Goal: Task Accomplishment & Management: Manage account settings

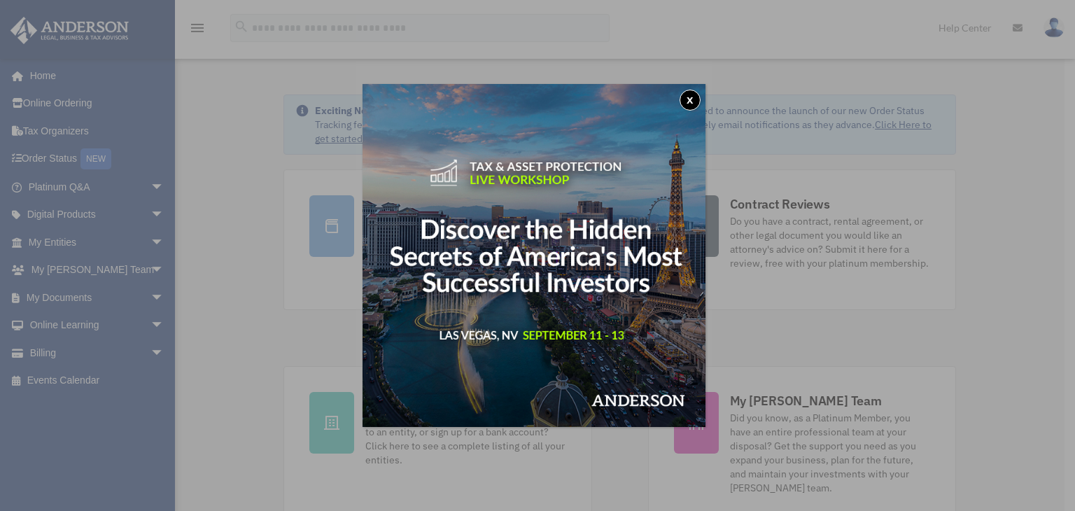
click at [695, 99] on button "x" at bounding box center [689, 100] width 21 height 21
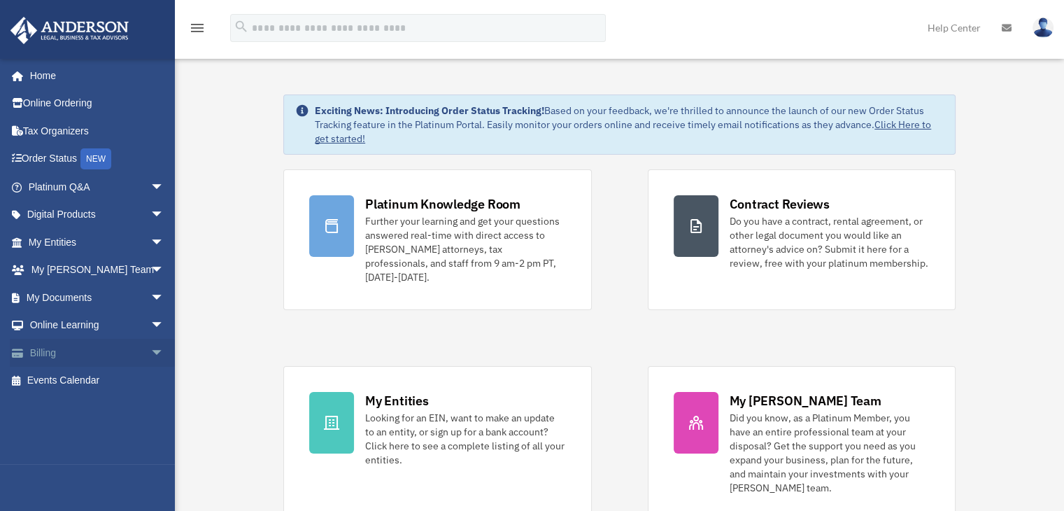
click at [150, 346] on span "arrow_drop_down" at bounding box center [164, 353] width 28 height 29
click at [127, 440] on link "Manage Payments" at bounding box center [103, 437] width 166 height 28
click at [118, 433] on link "Manage Payments" at bounding box center [103, 437] width 166 height 28
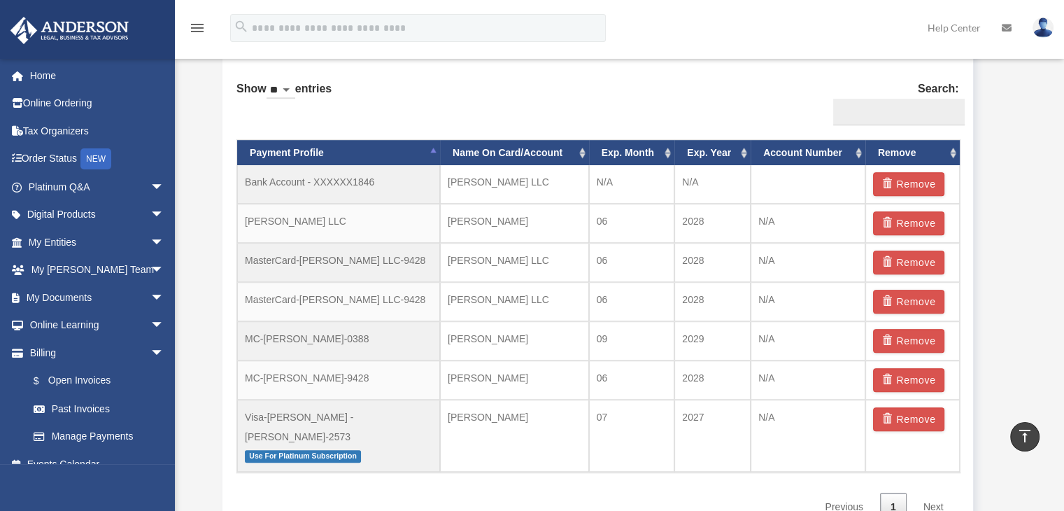
scroll to position [859, 0]
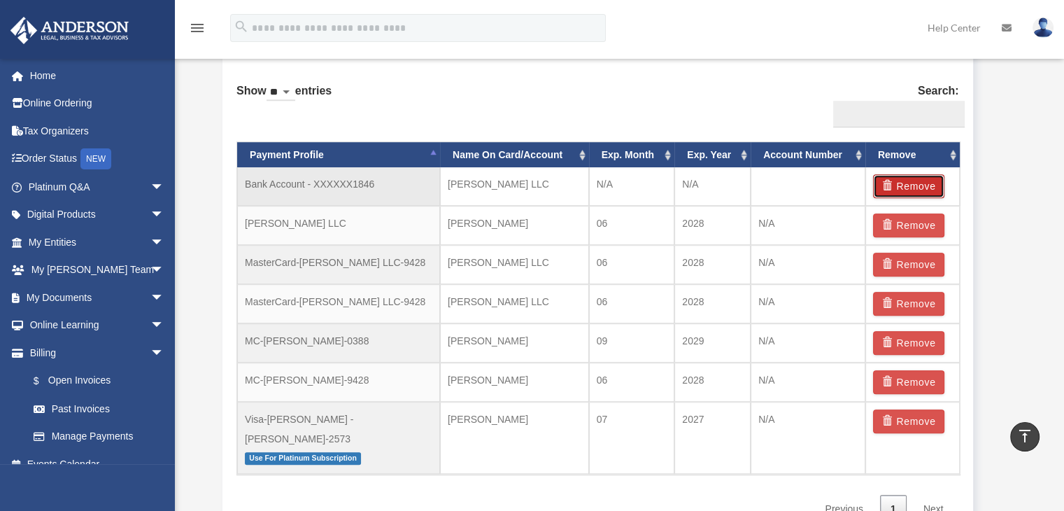
click at [885, 182] on span "button" at bounding box center [889, 186] width 15 height 10
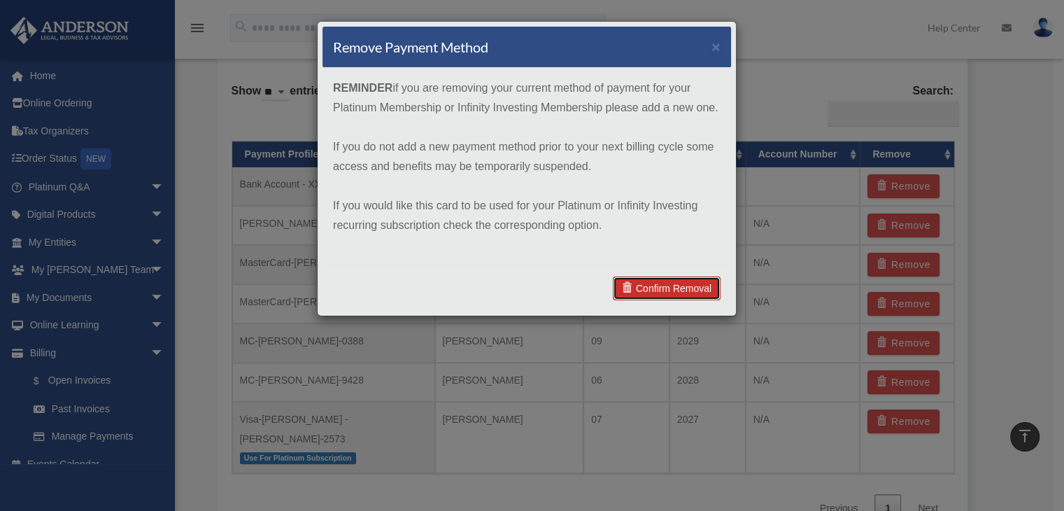
click at [684, 288] on link "Confirm Removal" at bounding box center [667, 288] width 108 height 24
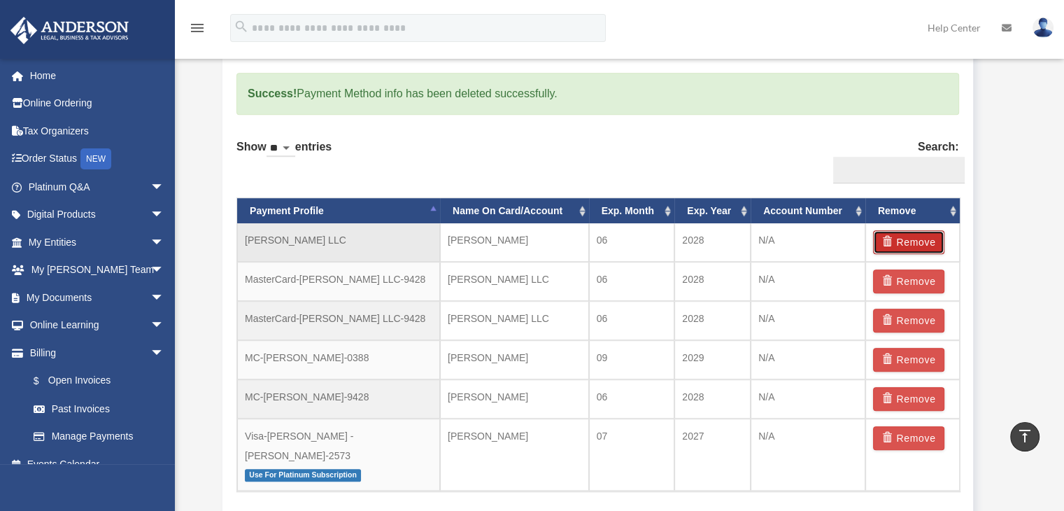
click at [887, 241] on span "button" at bounding box center [889, 242] width 15 height 10
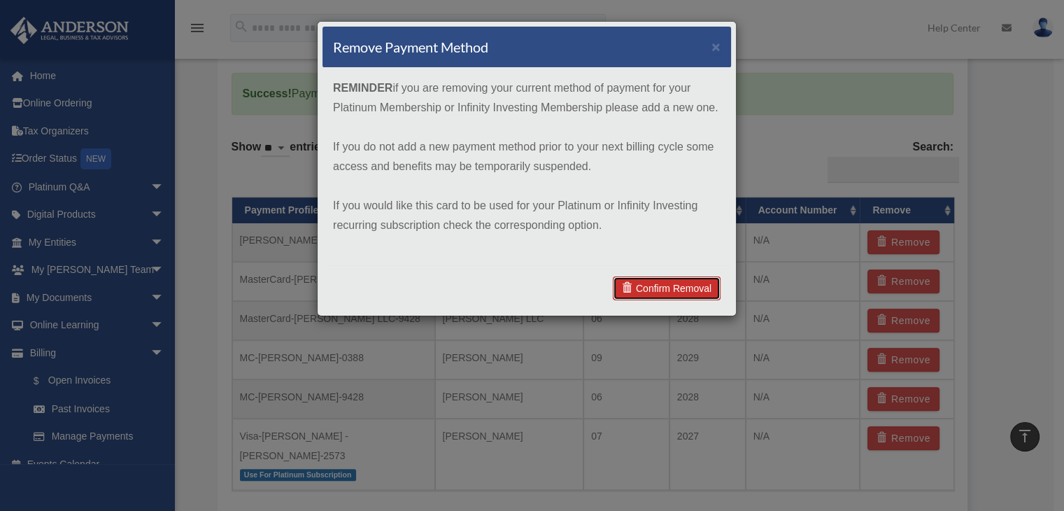
click at [678, 289] on link "Confirm Removal" at bounding box center [667, 288] width 108 height 24
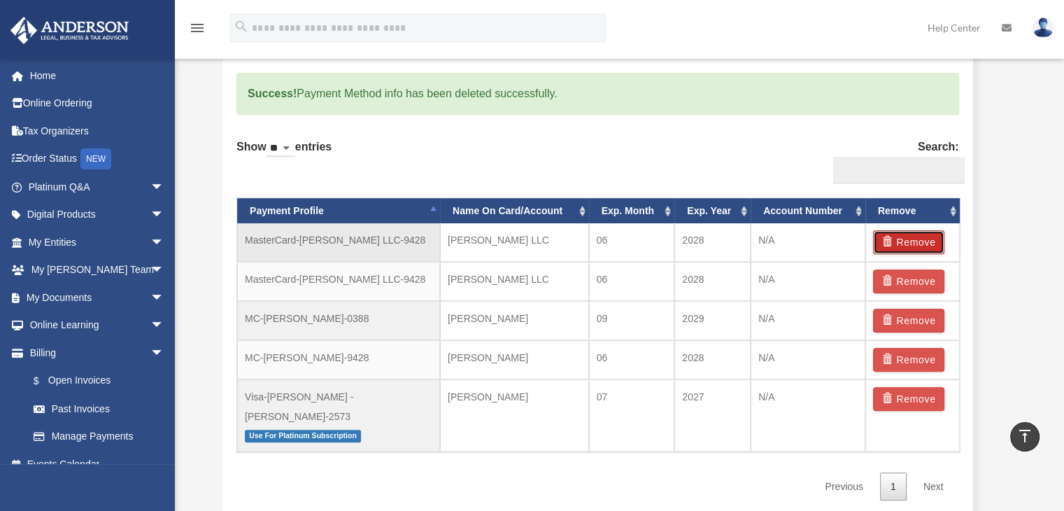
click at [885, 237] on span "button" at bounding box center [889, 242] width 15 height 10
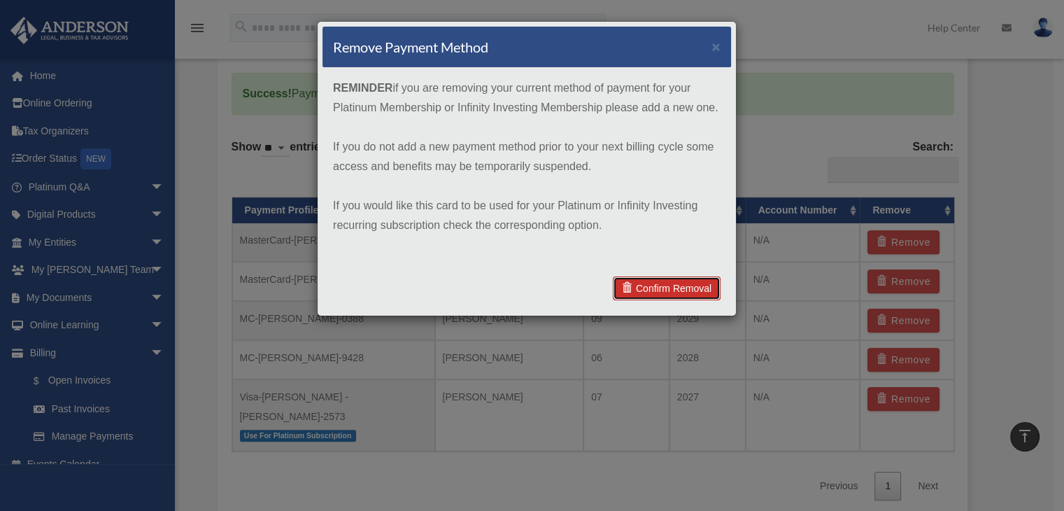
click at [695, 290] on link "Confirm Removal" at bounding box center [667, 288] width 108 height 24
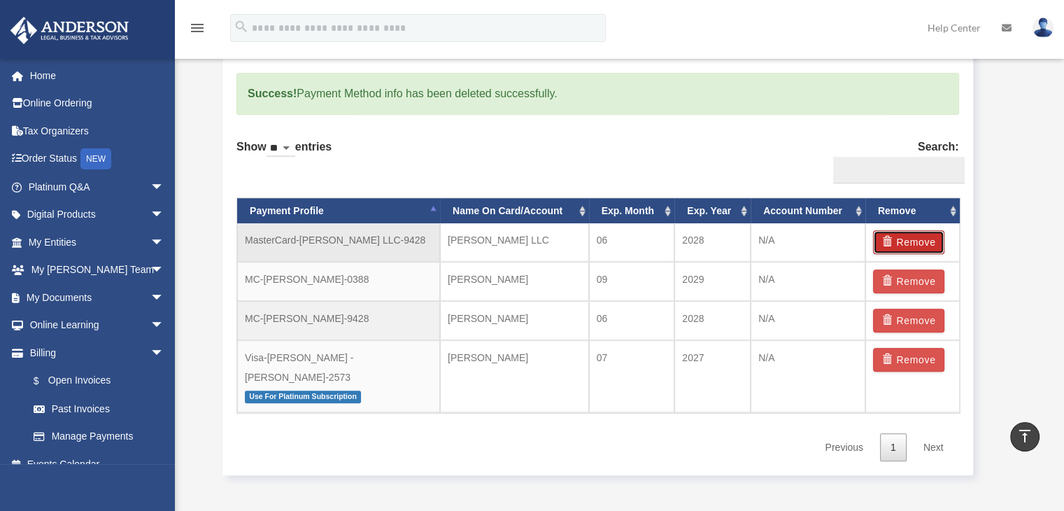
click at [893, 237] on span "button" at bounding box center [889, 242] width 15 height 10
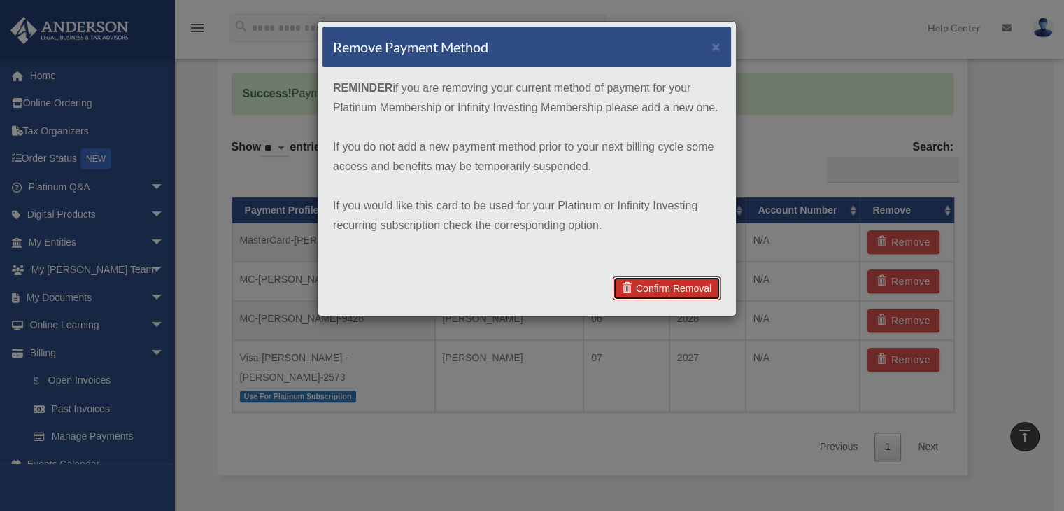
click at [698, 284] on link "Confirm Removal" at bounding box center [667, 288] width 108 height 24
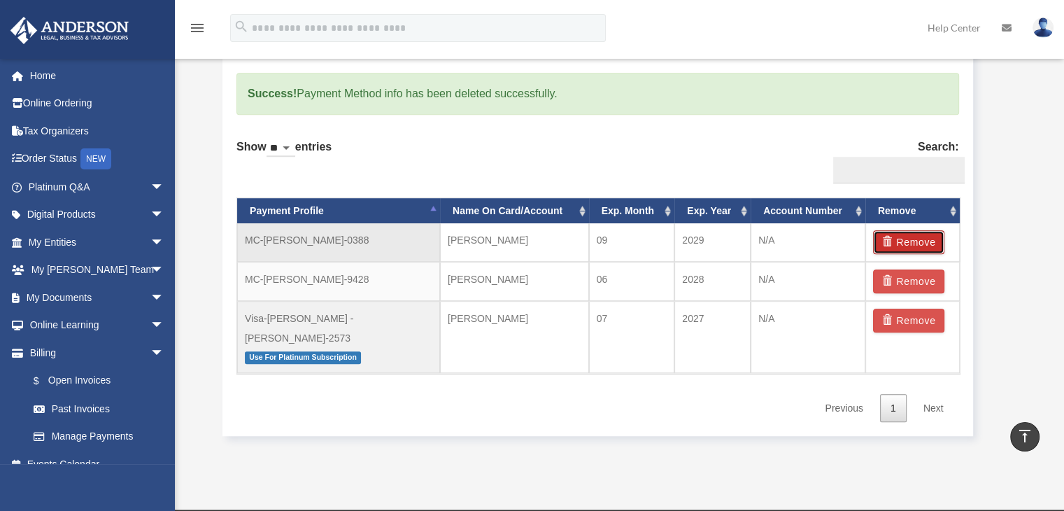
click at [911, 239] on button "Remove" at bounding box center [909, 242] width 72 height 24
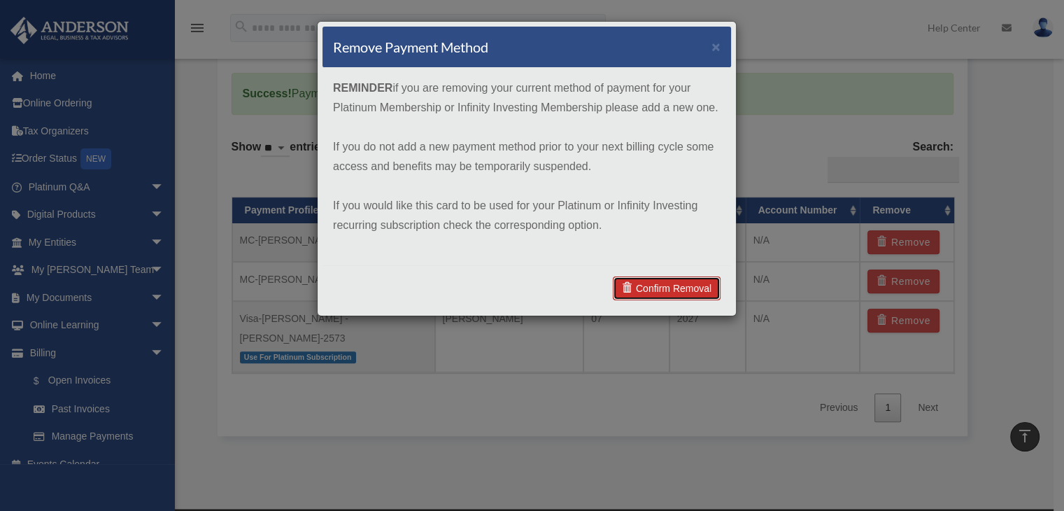
click at [669, 288] on link "Confirm Removal" at bounding box center [667, 288] width 108 height 24
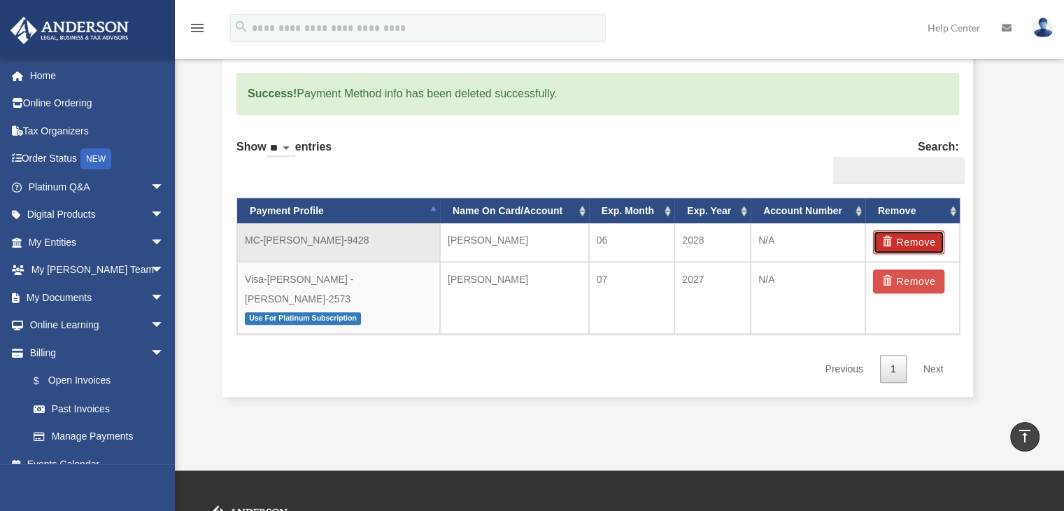
click at [903, 239] on button "Remove" at bounding box center [909, 242] width 72 height 24
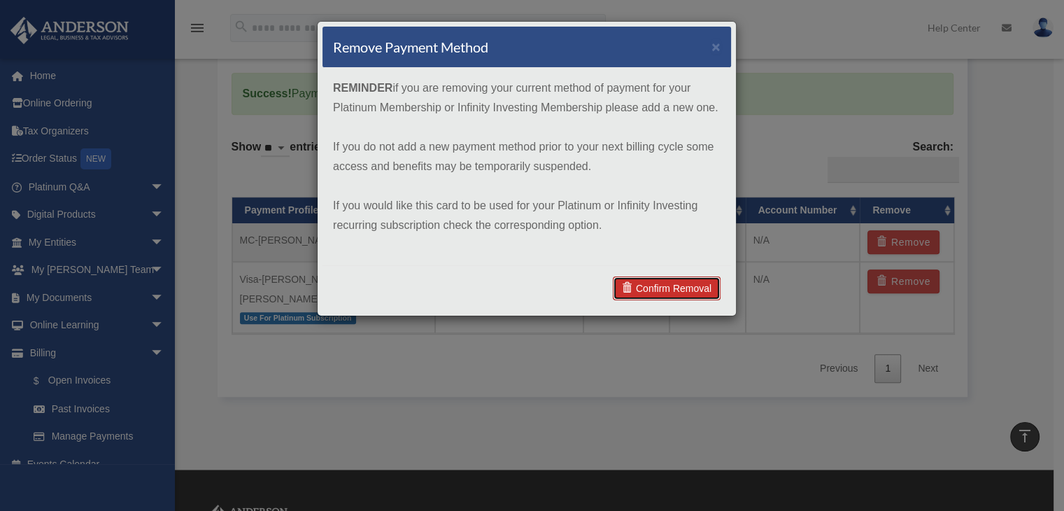
click at [703, 286] on link "Confirm Removal" at bounding box center [667, 288] width 108 height 24
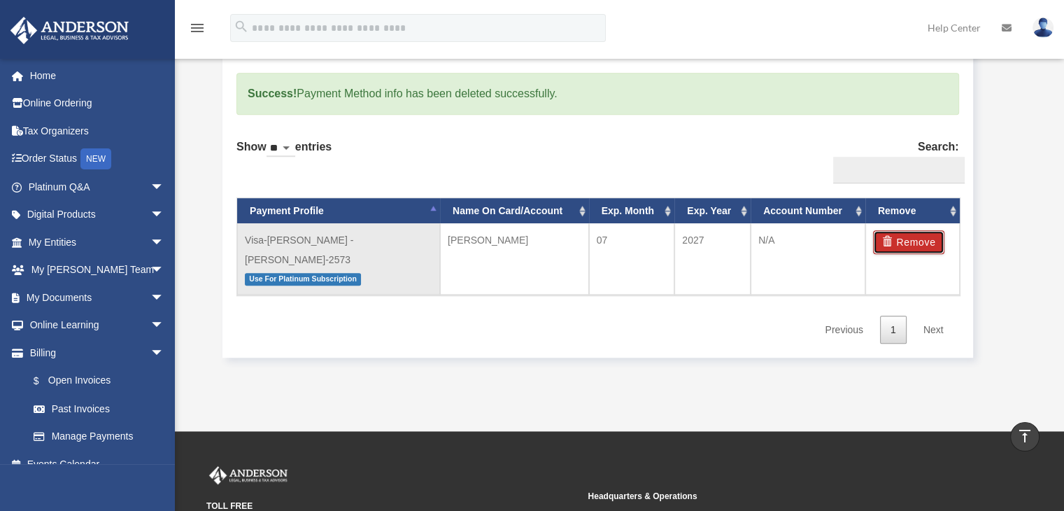
click at [899, 237] on button "Remove" at bounding box center [909, 242] width 72 height 24
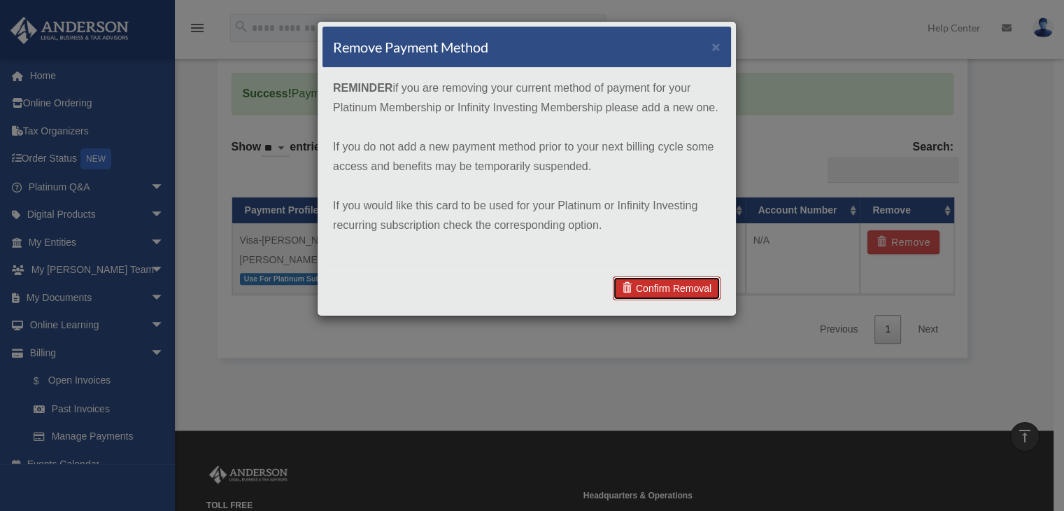
click at [703, 286] on link "Confirm Removal" at bounding box center [667, 288] width 108 height 24
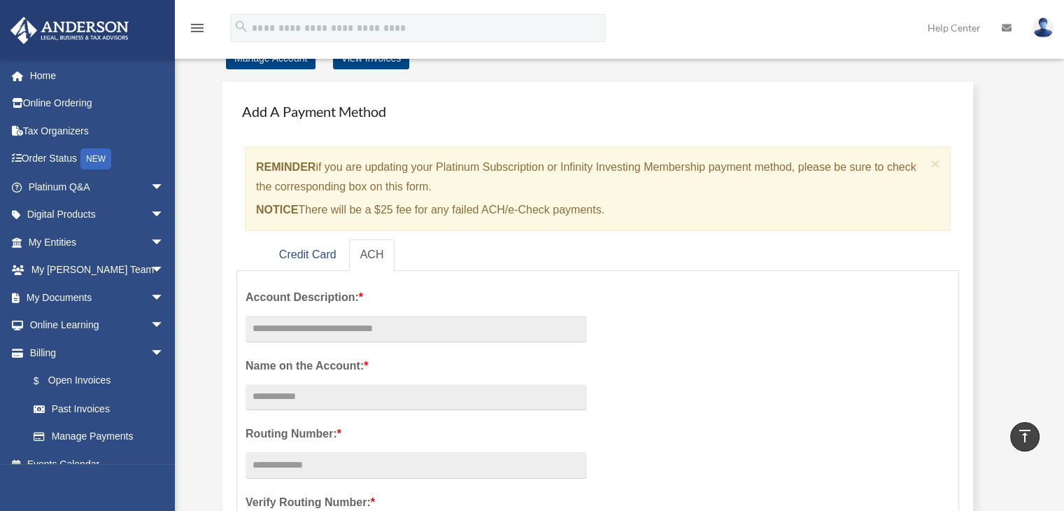
scroll to position [0, 0]
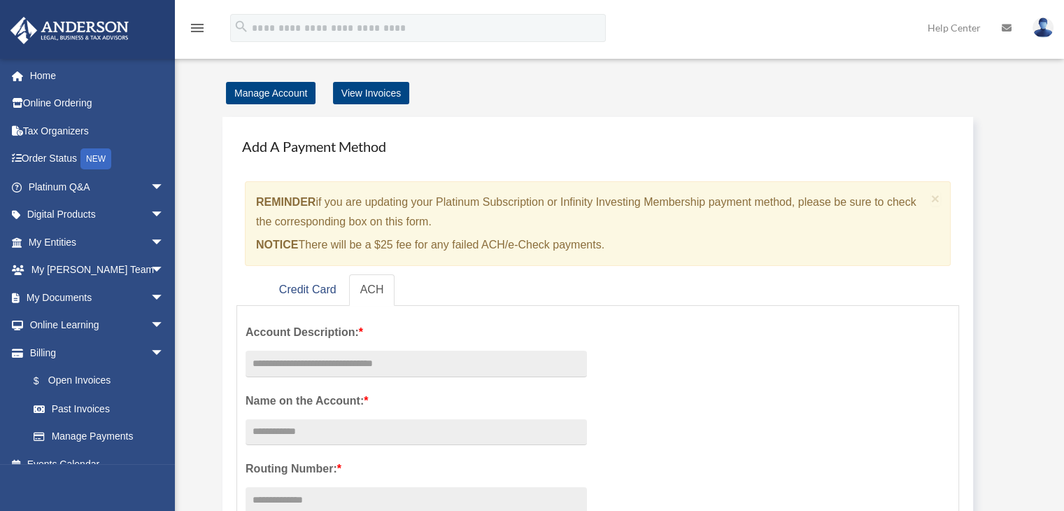
click at [1036, 28] on img at bounding box center [1043, 27] width 21 height 20
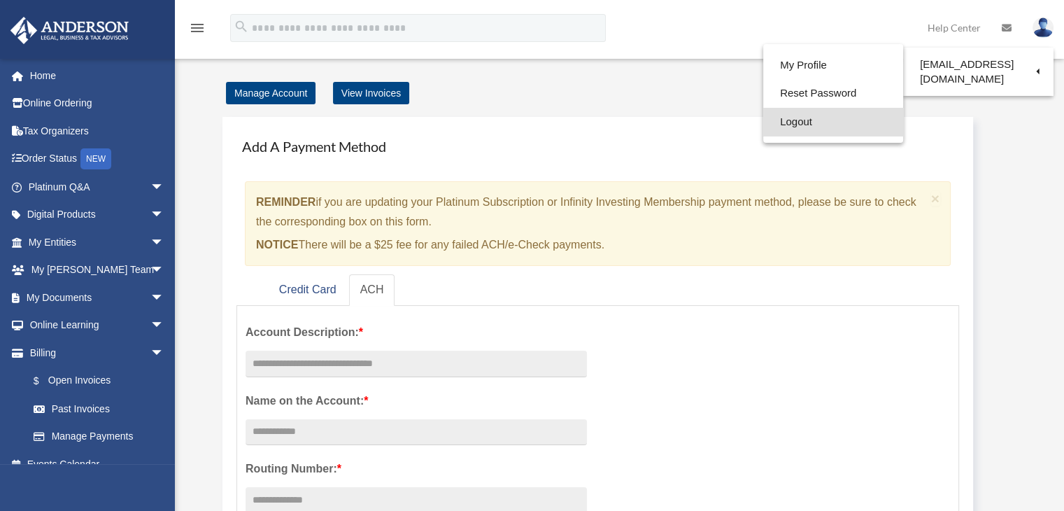
click at [798, 124] on link "Logout" at bounding box center [833, 122] width 140 height 29
